Goal: Use online tool/utility: Utilize a website feature to perform a specific function

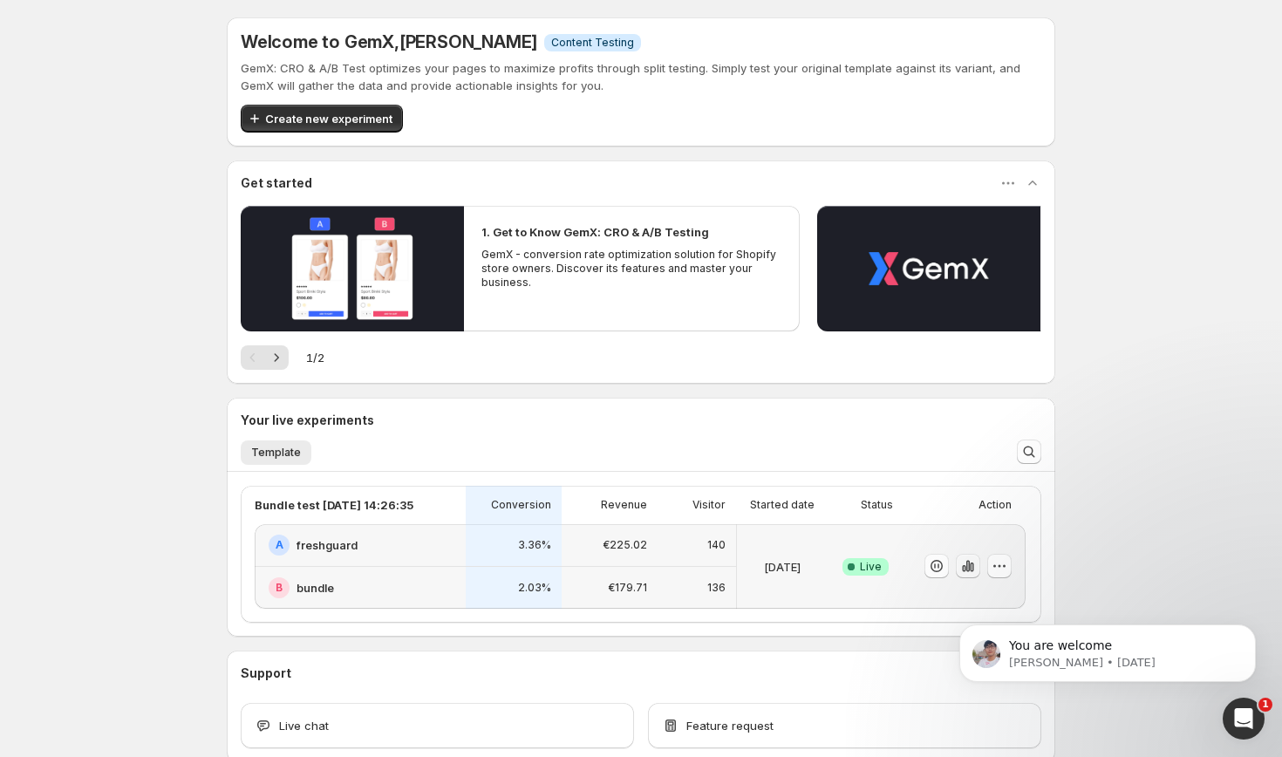
click at [970, 565] on icon "button" at bounding box center [968, 565] width 17 height 17
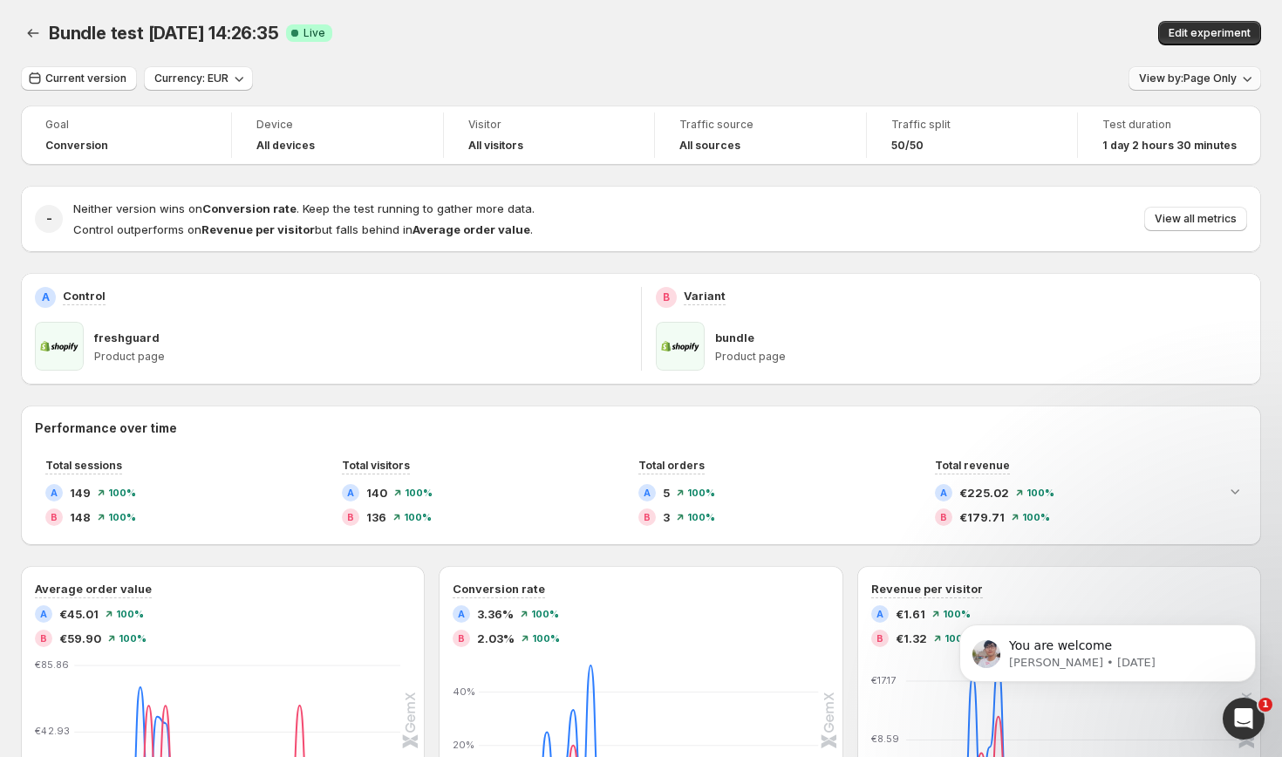
click at [1220, 84] on span "View by: Page Only" at bounding box center [1188, 79] width 98 height 14
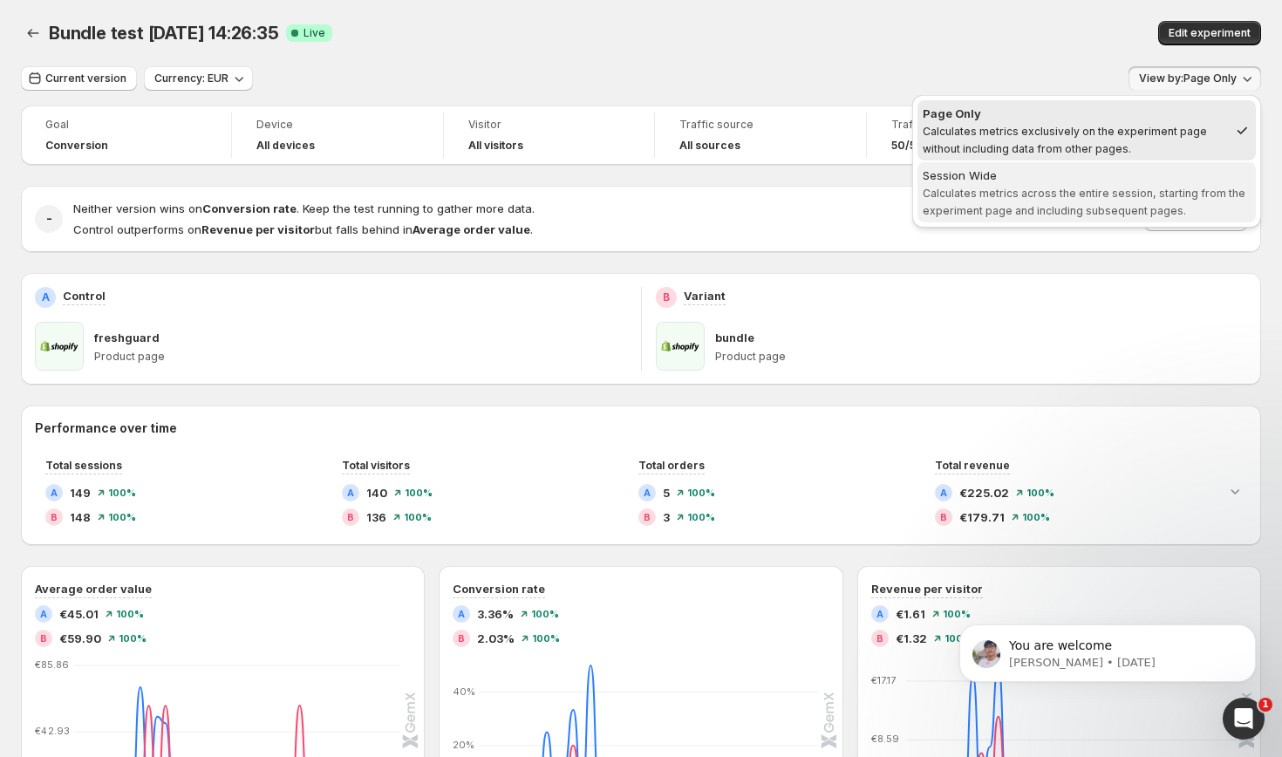
click at [1101, 175] on div "Session Wide" at bounding box center [1087, 175] width 328 height 17
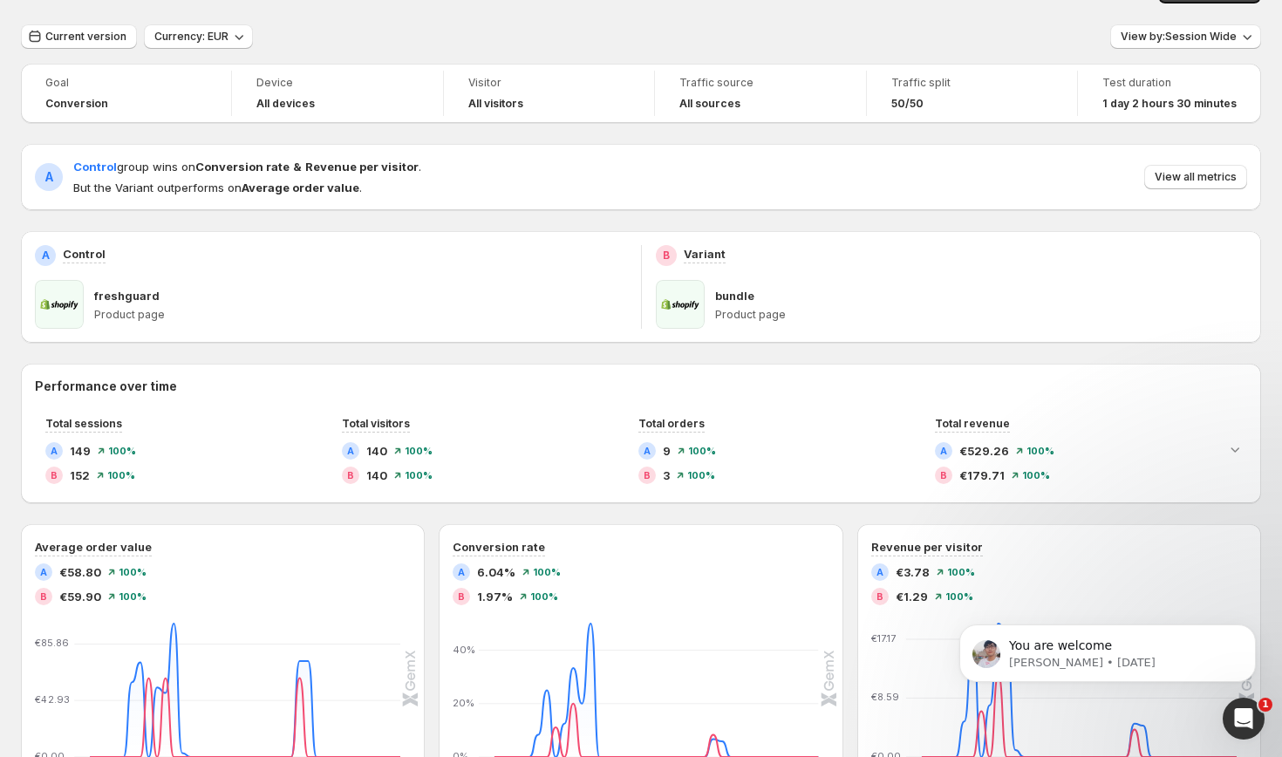
scroll to position [43, 0]
click at [90, 33] on span "Current version" at bounding box center [85, 36] width 81 height 14
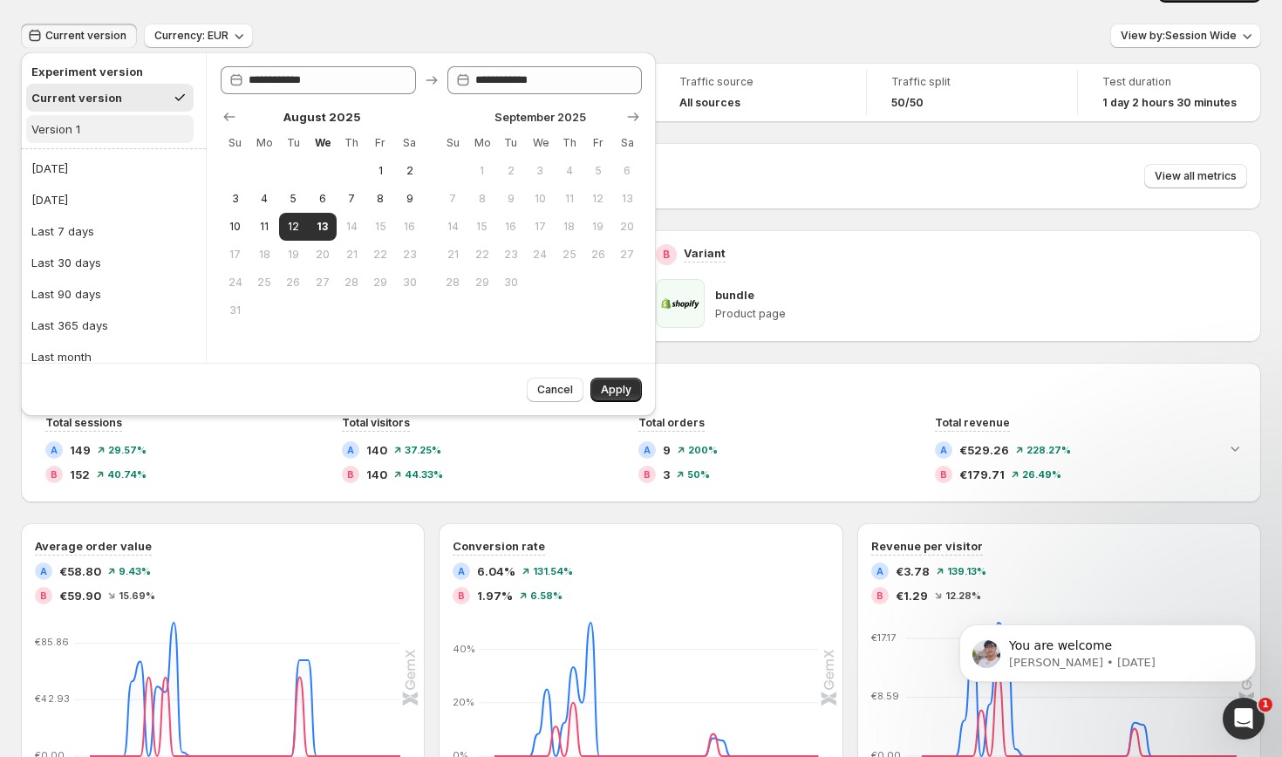
click at [73, 118] on button "Version 1" at bounding box center [109, 129] width 167 height 28
type input "**********"
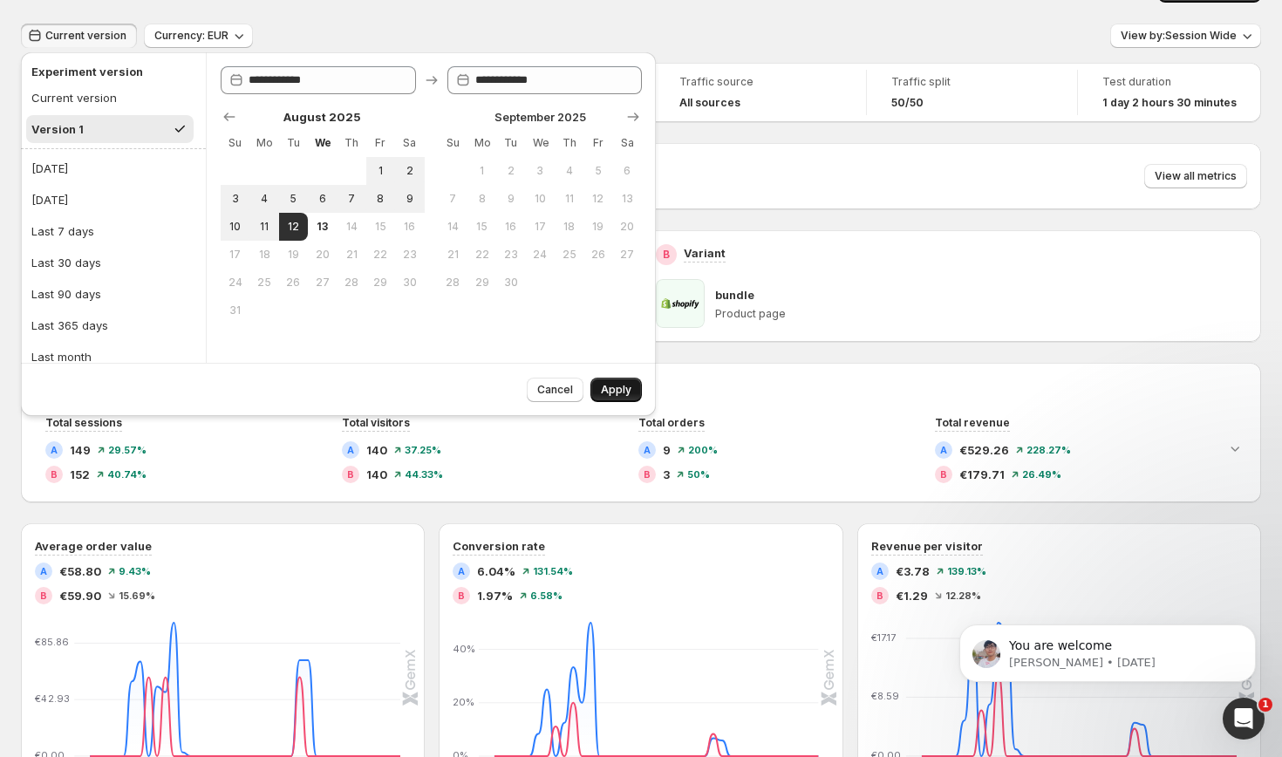
click at [620, 390] on span "Apply" at bounding box center [616, 390] width 31 height 14
